Goal: Information Seeking & Learning: Find specific fact

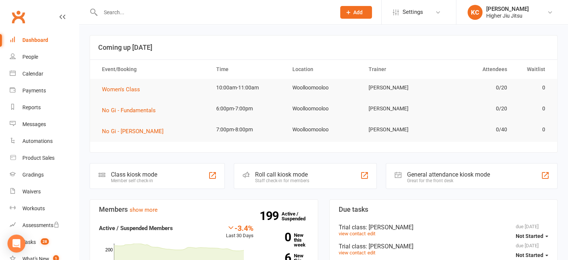
click at [171, 12] on input "text" at bounding box center [214, 12] width 232 height 10
paste input "[PERSON_NAME]"
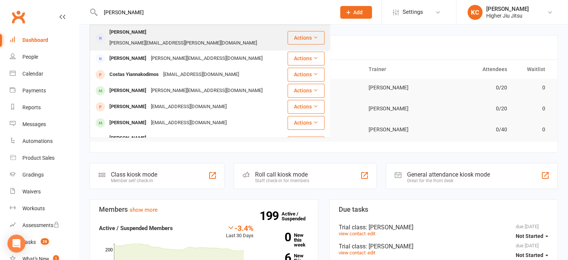
type input "[PERSON_NAME]"
click at [222, 33] on div "[PERSON_NAME] [PERSON_NAME][EMAIL_ADDRESS][PERSON_NAME][DOMAIN_NAME]" at bounding box center [188, 37] width 196 height 25
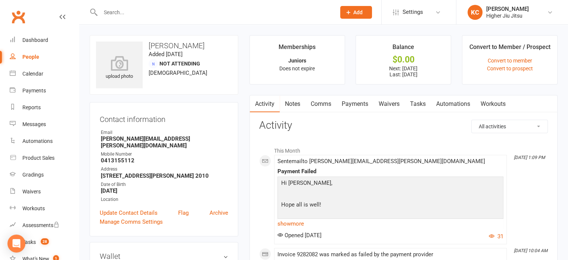
click at [352, 106] on link "Payments" at bounding box center [354, 103] width 37 height 17
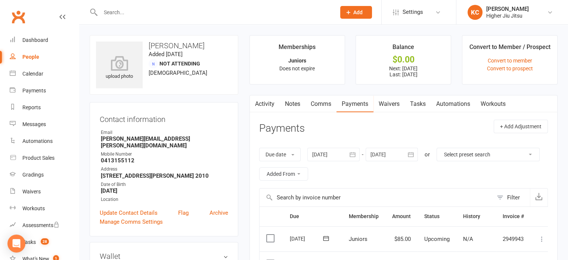
click at [261, 105] on link "Activity" at bounding box center [265, 103] width 30 height 17
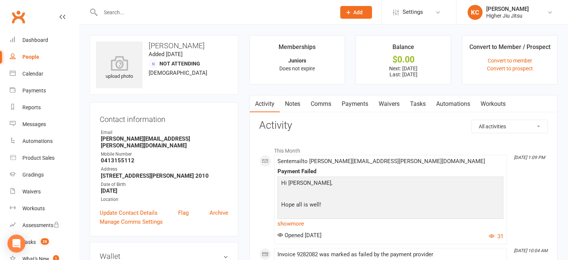
click at [150, 11] on input "text" at bounding box center [214, 12] width 232 height 10
paste input "Hunter Bould"
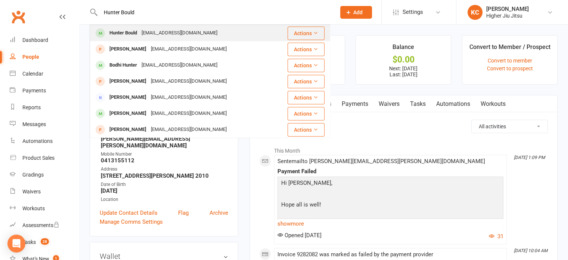
type input "Hunter Bould"
click at [199, 37] on div "[EMAIL_ADDRESS][DOMAIN_NAME]" at bounding box center [179, 33] width 80 height 11
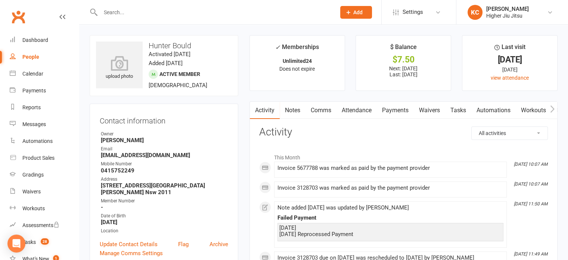
click at [396, 107] on link "Payments" at bounding box center [395, 110] width 37 height 17
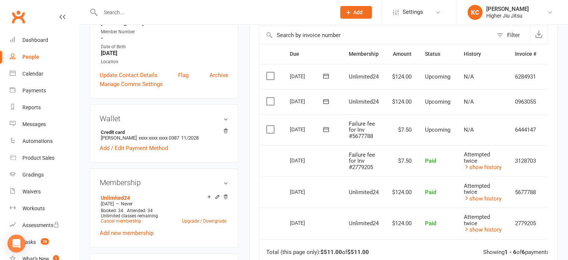
scroll to position [187, 0]
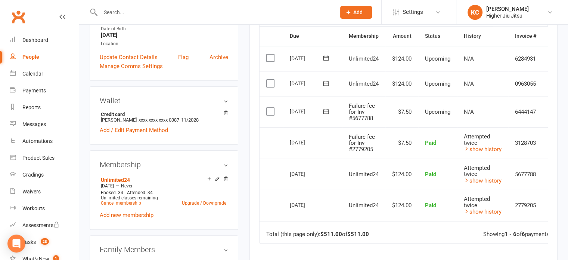
click at [152, 12] on input "text" at bounding box center [214, 12] width 232 height 10
paste input "[PERSON_NAME]"
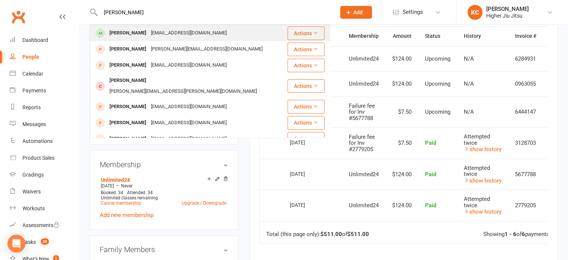
type input "[PERSON_NAME]"
click at [204, 27] on div "[PERSON_NAME] [PERSON_NAME][EMAIL_ADDRESS][DOMAIN_NAME]" at bounding box center [188, 32] width 196 height 15
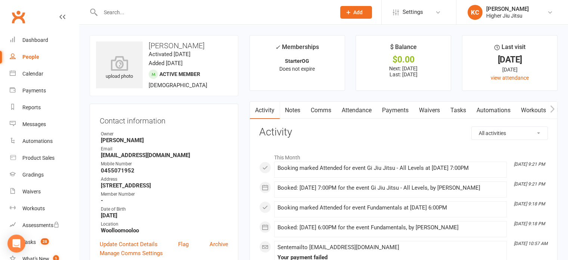
click at [393, 112] on link "Payments" at bounding box center [395, 110] width 37 height 17
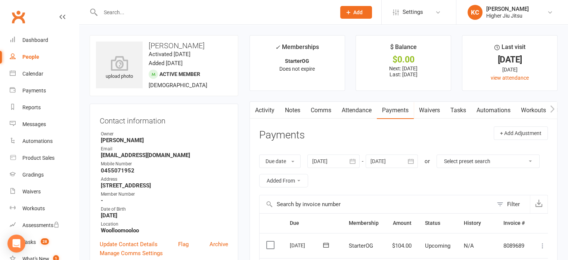
drag, startPoint x: 201, startPoint y: 47, endPoint x: 144, endPoint y: 47, distance: 57.1
click at [144, 47] on h3 "[PERSON_NAME]" at bounding box center [164, 45] width 136 height 8
copy h3 "[PERSON_NAME]"
